Goal: Contribute content: Add original content to the website for others to see

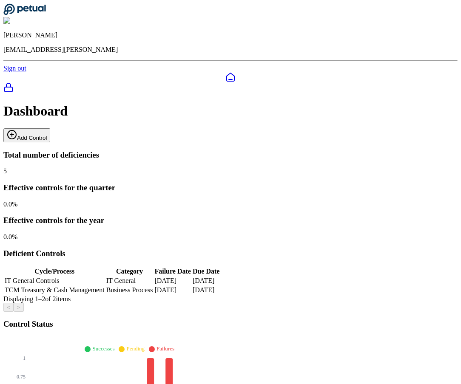
click at [50, 128] on button "Add Control" at bounding box center [26, 135] width 47 height 14
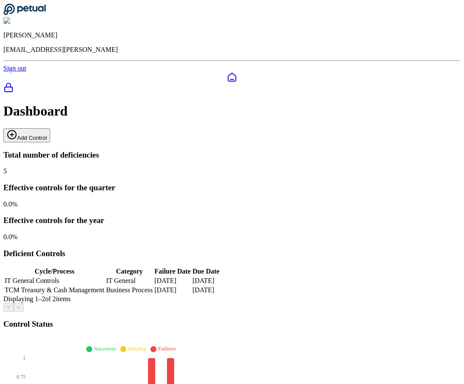
type input "**********"
